Goal: Navigation & Orientation: Find specific page/section

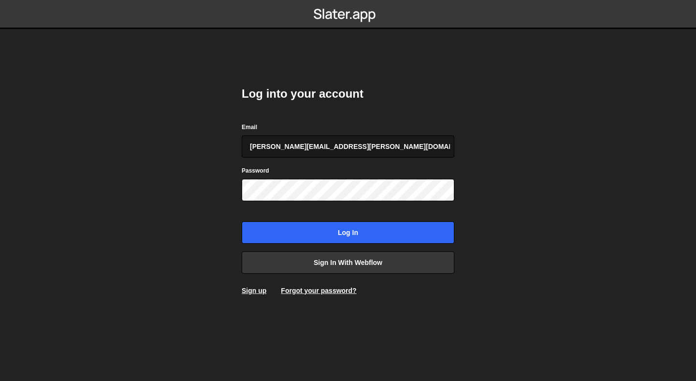
type input "saumya.raikwar@everlab.com.au"
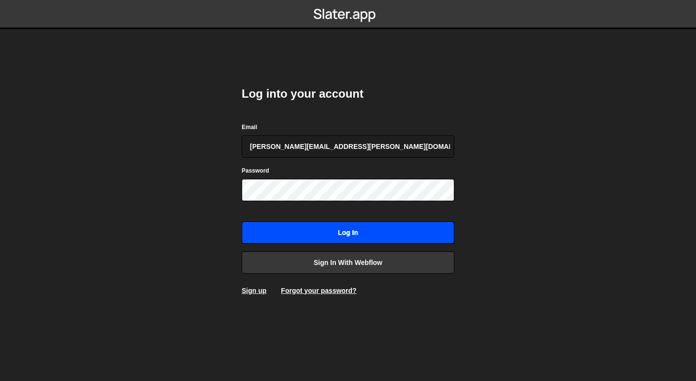
click at [317, 227] on input "Log in" at bounding box center [348, 232] width 213 height 22
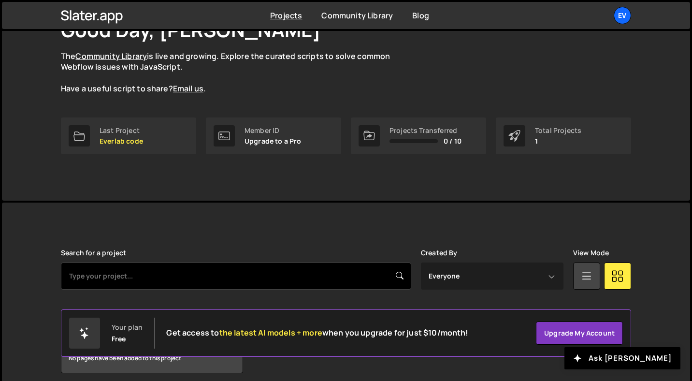
scroll to position [20, 0]
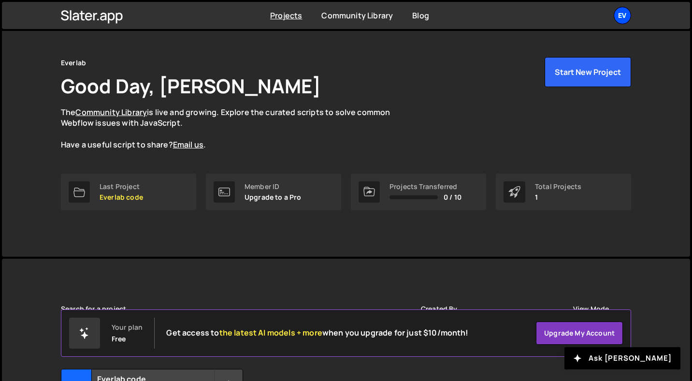
click at [619, 17] on div "Ev" at bounding box center [622, 15] width 17 height 17
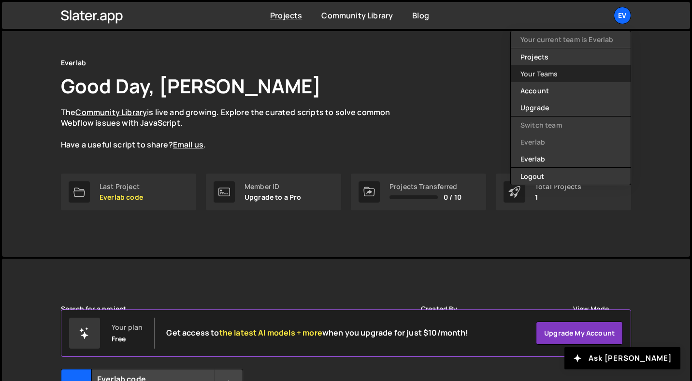
click at [535, 79] on link "Your Teams" at bounding box center [571, 73] width 120 height 17
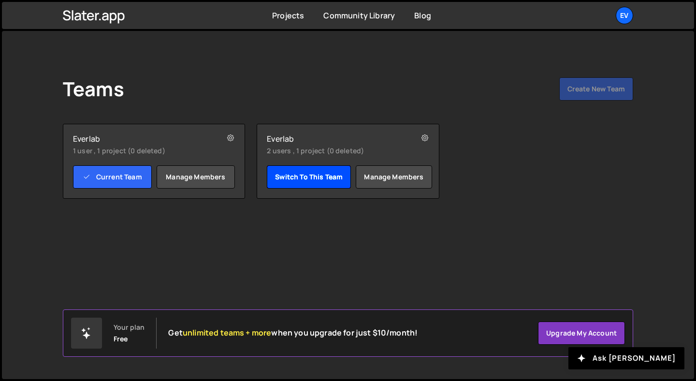
click at [281, 174] on link "Switch to this team" at bounding box center [309, 176] width 84 height 23
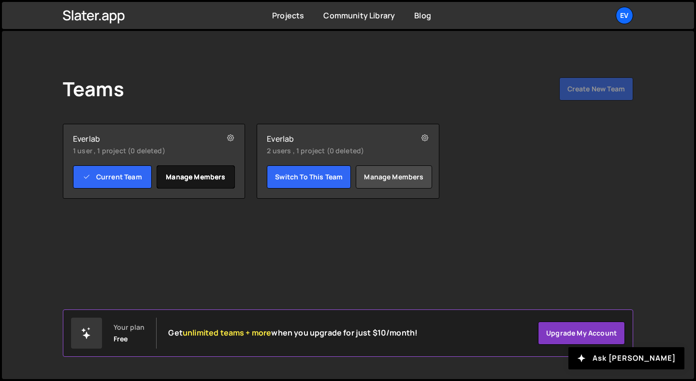
click at [209, 174] on link "Manage members" at bounding box center [196, 176] width 79 height 23
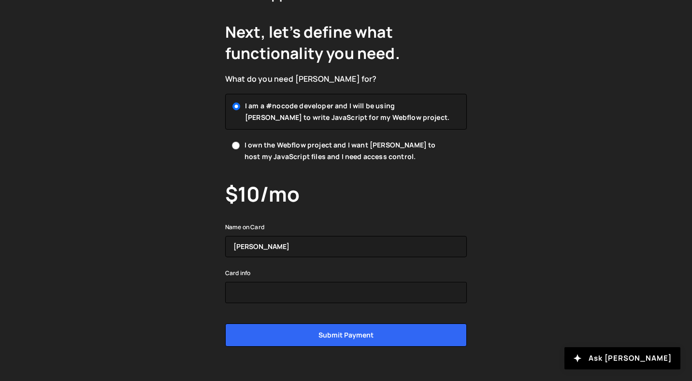
scroll to position [72, 0]
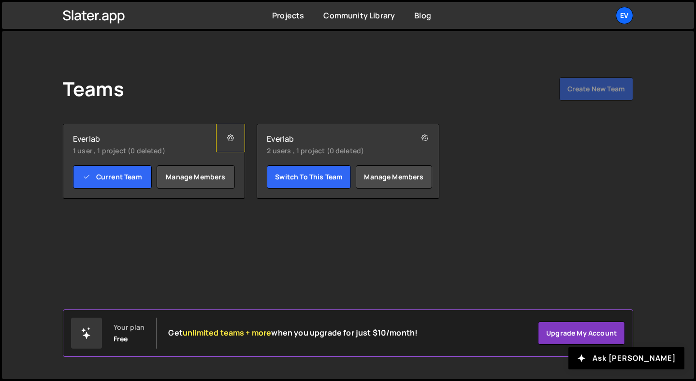
click at [229, 140] on icon at bounding box center [230, 138] width 7 height 10
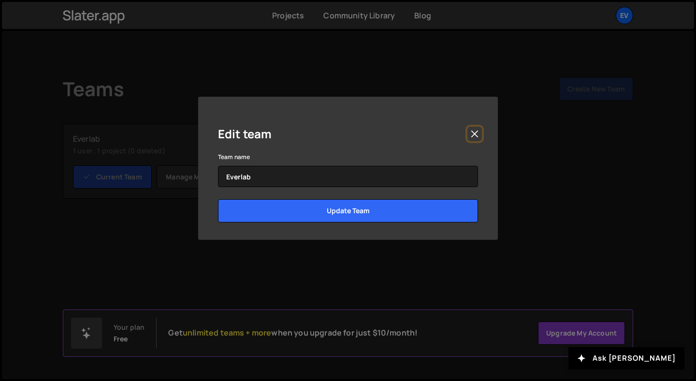
click at [475, 138] on button "Close" at bounding box center [474, 134] width 14 height 14
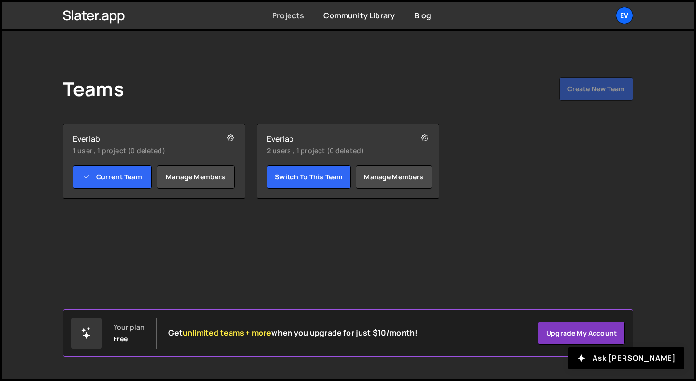
click at [292, 10] on link "Projects" at bounding box center [288, 15] width 32 height 11
click at [627, 12] on div "Ev" at bounding box center [624, 15] width 17 height 17
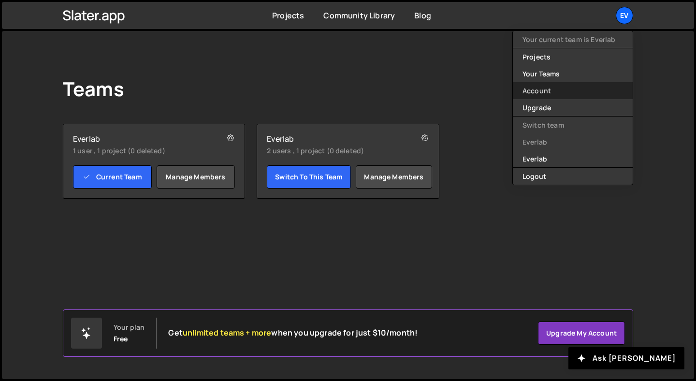
click at [548, 93] on link "Account" at bounding box center [573, 90] width 120 height 17
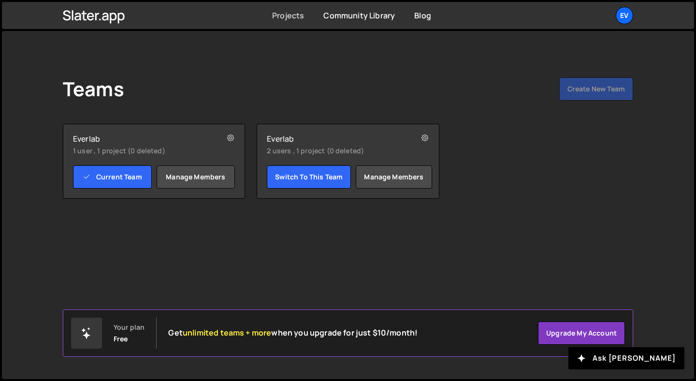
click at [287, 15] on link "Projects" at bounding box center [288, 15] width 32 height 11
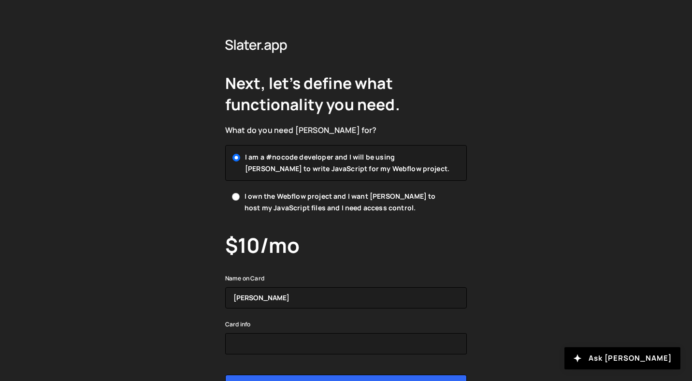
scroll to position [72, 0]
click at [258, 42] on icon at bounding box center [256, 45] width 62 height 16
